Goal: Information Seeking & Learning: Find specific fact

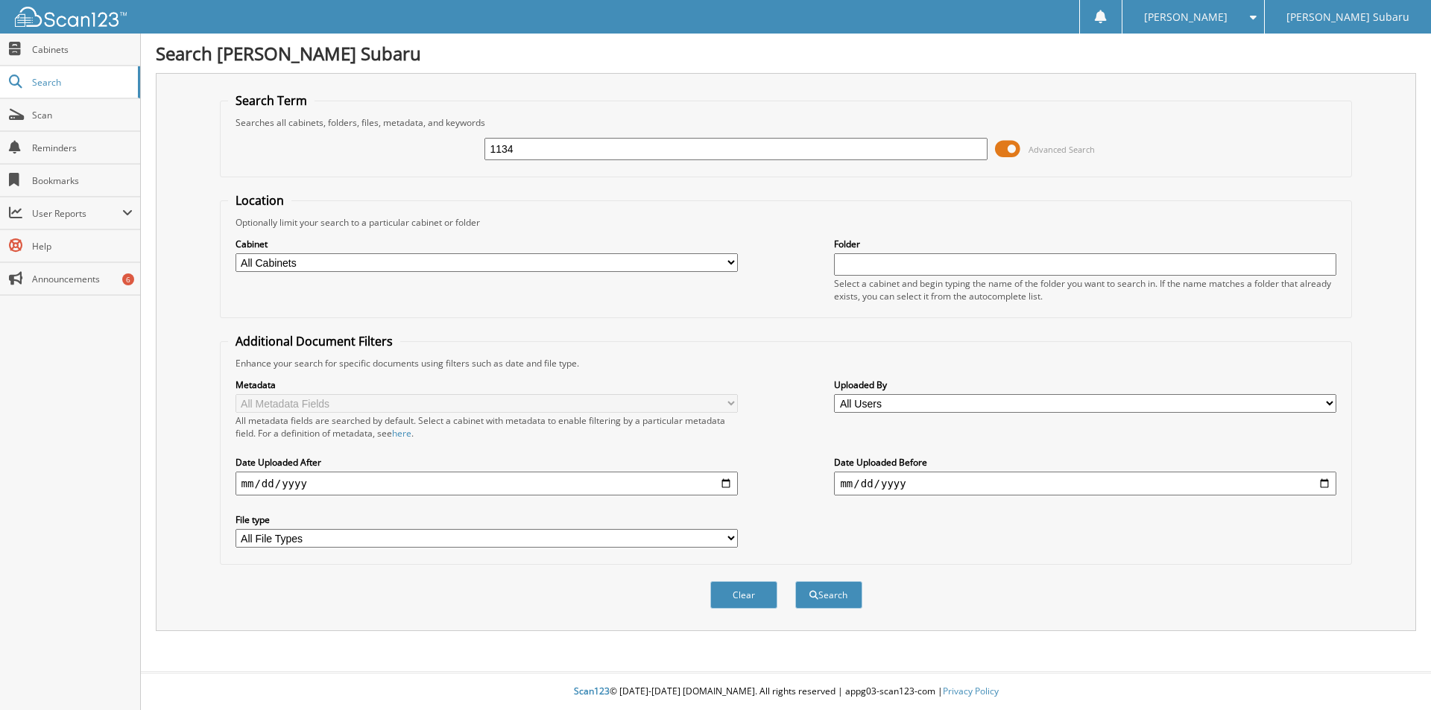
type input "1134"
click at [795, 581] on button "Search" at bounding box center [828, 595] width 67 height 28
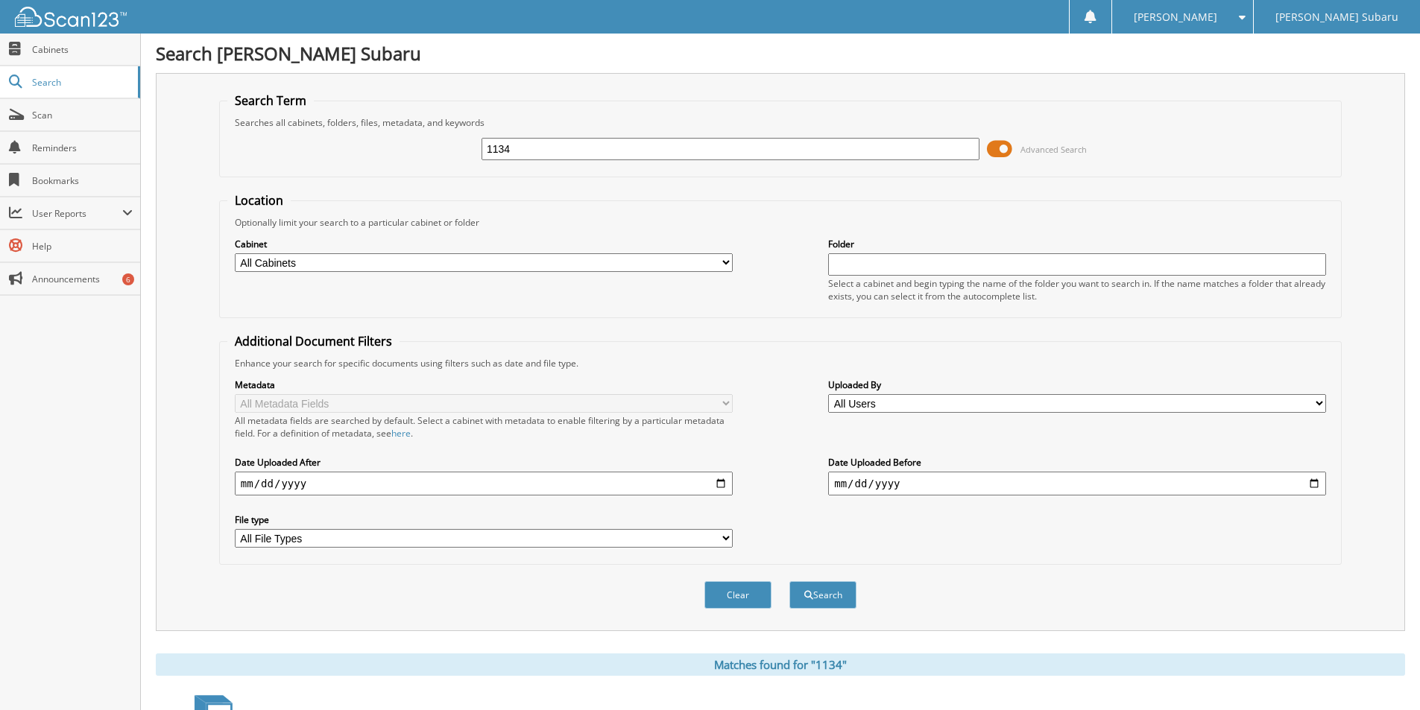
click at [384, 269] on div "Cabinet All Cabinets 2018 DEALS 2019 DEALS DEALS 2020 PART SALES ADD-ONS PARTS …" at bounding box center [780, 269] width 1106 height 81
click at [379, 276] on div "Cabinet All Cabinets 2018 DEALS 2019 DEALS DEALS 2020 PART SALES ADD-ONS PARTS …" at bounding box center [780, 269] width 1106 height 81
drag, startPoint x: 378, startPoint y: 272, endPoint x: 378, endPoint y: 263, distance: 8.9
click at [378, 266] on div "Cabinet All Cabinets 2018 DEALS 2019 DEALS DEALS 2020 PART SALES ADD-ONS PARTS …" at bounding box center [484, 254] width 498 height 37
click at [378, 263] on select "All Cabinets 2018 DEALS 2019 DEALS DEALS 2020 PART SALES ADD-ONS PARTS INVOICES…" at bounding box center [484, 262] width 498 height 19
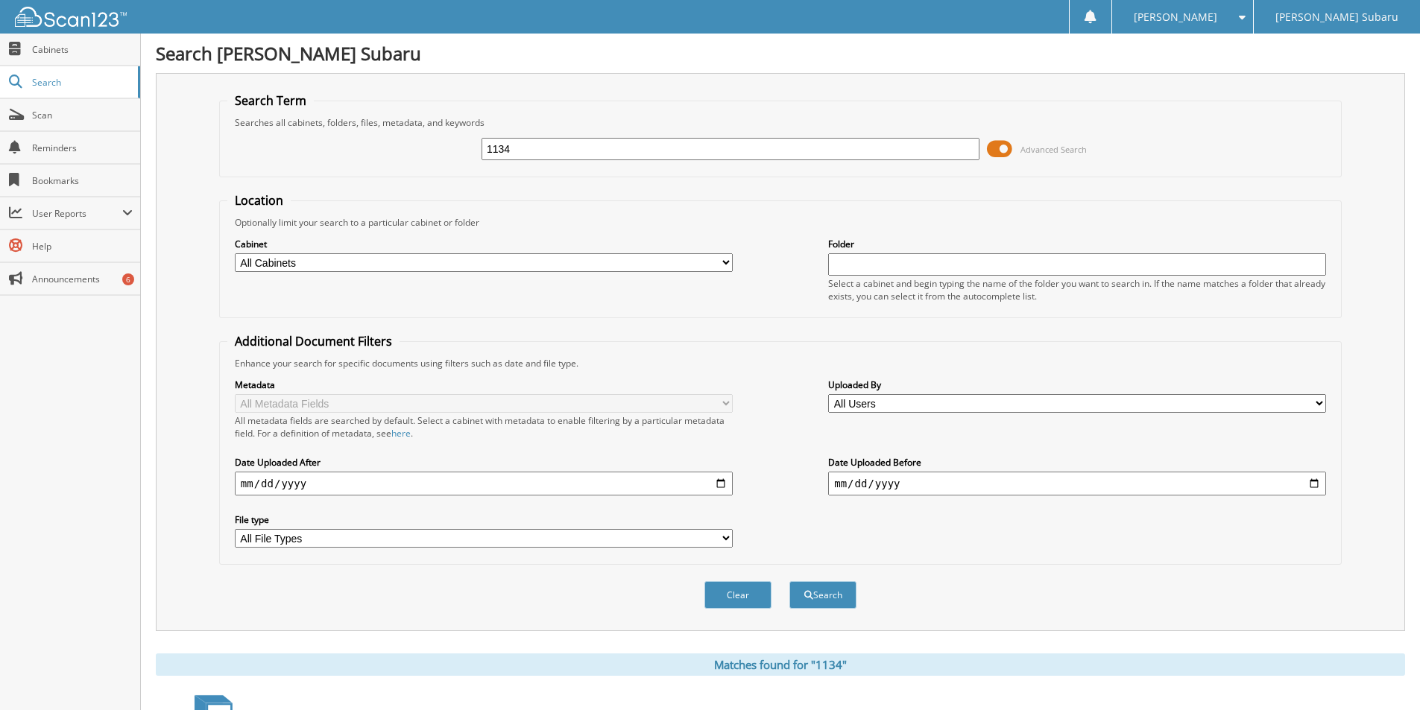
select select "48710"
click at [235, 253] on select "All Cabinets 2018 DEALS 2019 DEALS DEALS 2020 PART SALES ADD-ONS PARTS INVOICES…" at bounding box center [484, 262] width 498 height 19
click at [818, 601] on button "Search" at bounding box center [822, 595] width 67 height 28
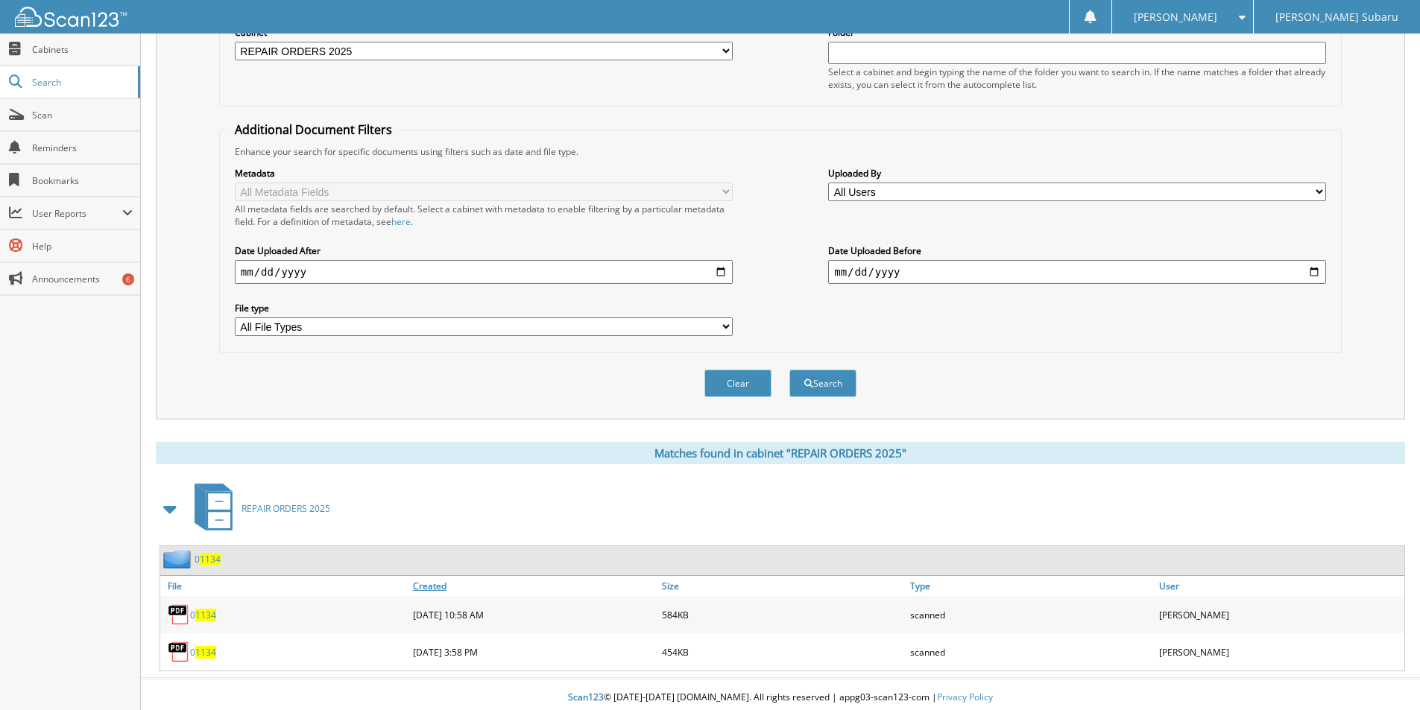
scroll to position [218, 0]
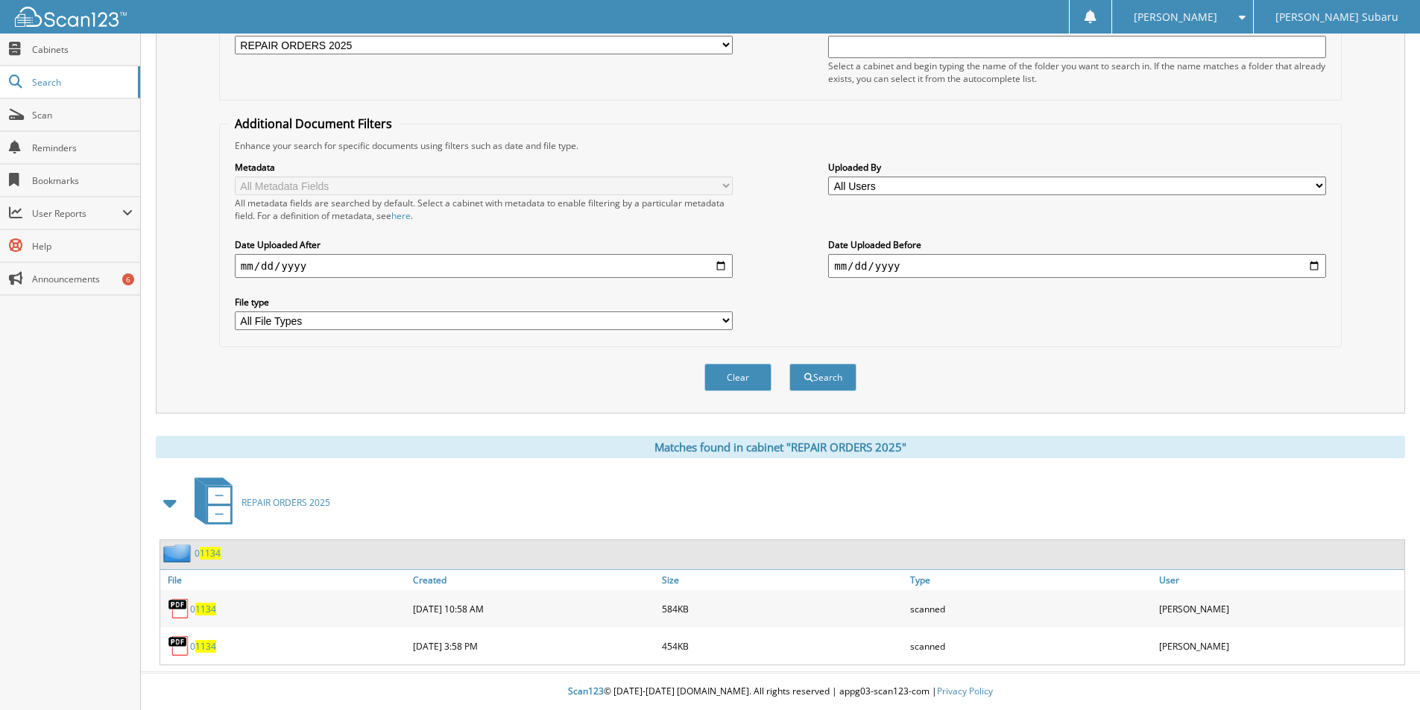
click at [200, 606] on span "1134" at bounding box center [205, 609] width 21 height 13
click at [195, 636] on div "0 1134" at bounding box center [284, 646] width 249 height 30
click at [200, 648] on span "1134" at bounding box center [205, 646] width 21 height 13
